Goal: Contribute content: Contribute content

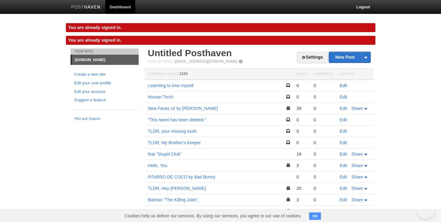
click at [346, 84] on link "Edit" at bounding box center [343, 85] width 7 height 5
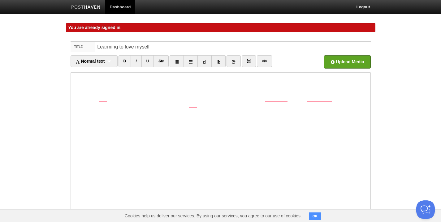
click at [313, 39] on div "Title Learming to love myself Normal text Normal text Heading 1 Heading 2 Headi…" at bounding box center [220, 155] width 309 height 238
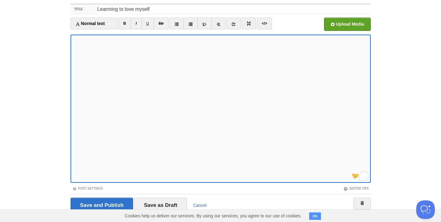
scroll to position [41, 0]
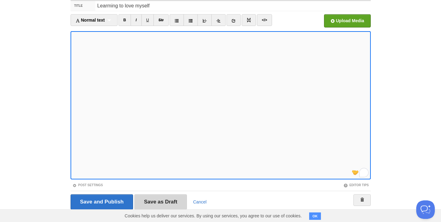
click at [153, 203] on input "Save as Draft" at bounding box center [160, 202] width 53 height 15
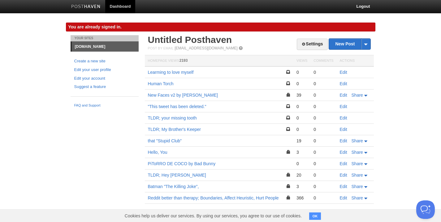
scroll to position [1, 0]
click at [341, 70] on link "Edit" at bounding box center [343, 72] width 7 height 5
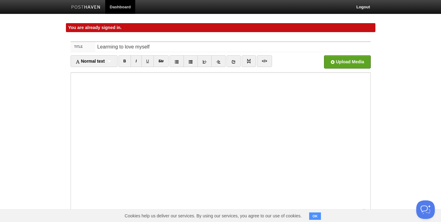
click at [421, 90] on body "Dashboard Logout You are already signed in. You are already signed in. × Post s…" at bounding box center [220, 137] width 441 height 274
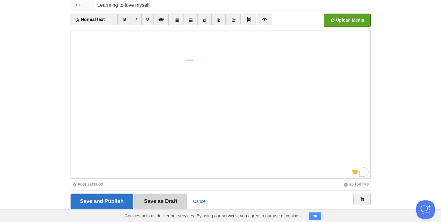
click at [167, 199] on input "Save as Draft" at bounding box center [160, 201] width 53 height 15
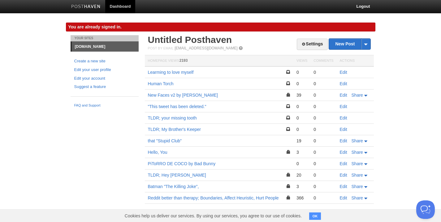
scroll to position [1, 0]
click at [340, 72] on link "Edit" at bounding box center [343, 72] width 7 height 5
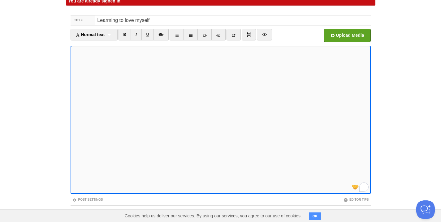
scroll to position [28, 0]
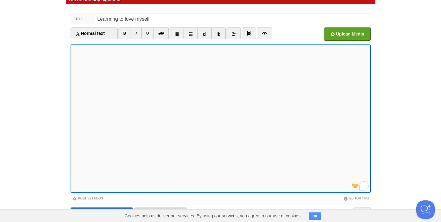
click at [172, 208] on input "Save as Draft" at bounding box center [160, 215] width 53 height 15
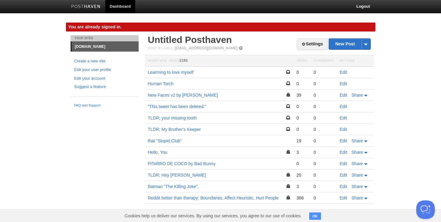
scroll to position [1, 0]
click at [342, 73] on link "Edit" at bounding box center [343, 72] width 7 height 5
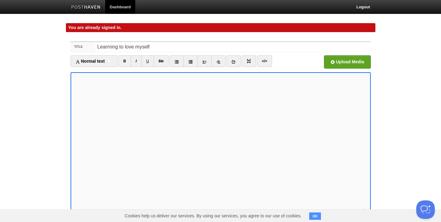
click at [410, 124] on body "Dashboard Logout You are already signed in. You are already signed in. × Post s…" at bounding box center [220, 137] width 441 height 274
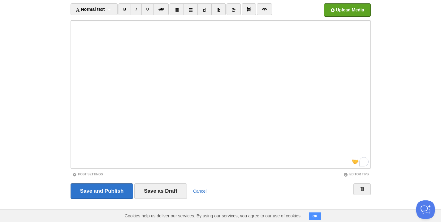
scroll to position [52, 0]
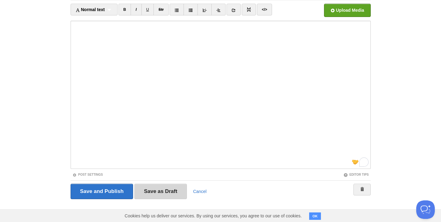
click at [171, 192] on input "Save as Draft" at bounding box center [160, 191] width 53 height 15
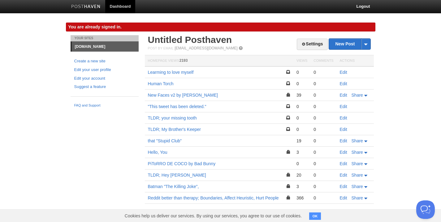
scroll to position [1, 0]
click at [342, 73] on link "Edit" at bounding box center [343, 72] width 7 height 5
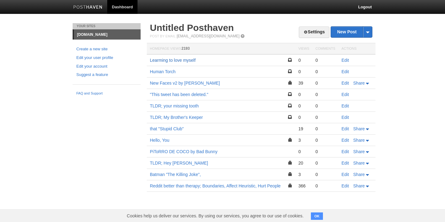
click at [185, 61] on link "Learming to love myself" at bounding box center [173, 60] width 46 height 5
